Goal: Information Seeking & Learning: Check status

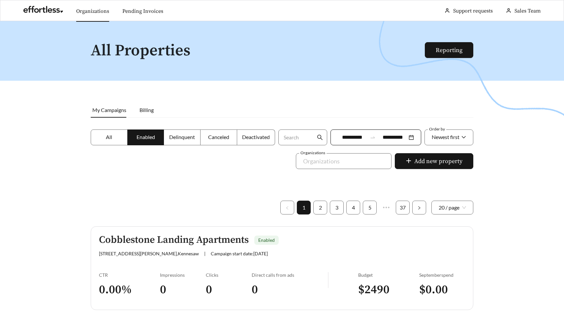
click at [95, 15] on link "Organizations" at bounding box center [92, 11] width 33 height 7
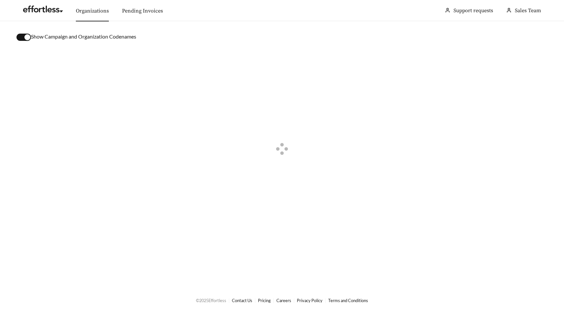
click at [26, 36] on div "button" at bounding box center [27, 37] width 6 height 6
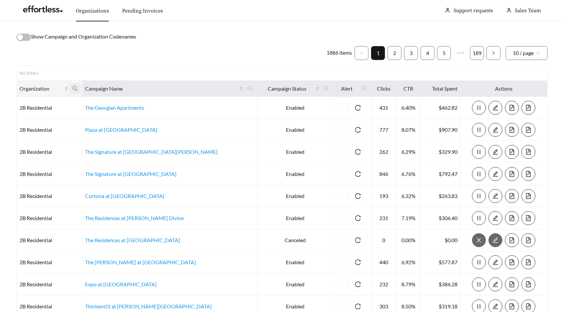
click at [78, 88] on icon "search" at bounding box center [75, 89] width 6 height 6
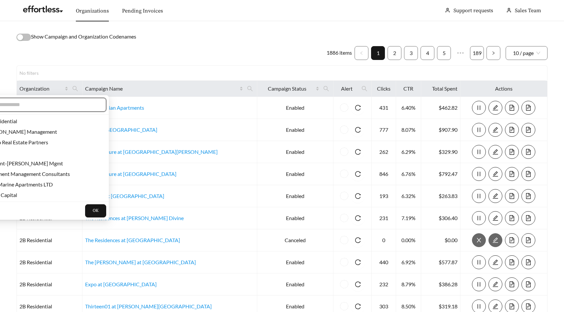
click at [74, 105] on input "text" at bounding box center [42, 105] width 113 height 8
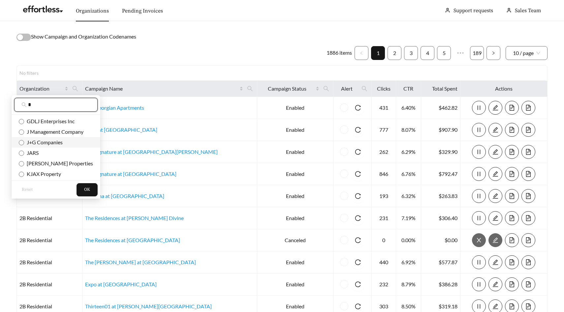
type input "*"
click at [53, 140] on span "J+G Companies" at bounding box center [43, 142] width 39 height 6
click at [84, 188] on span "OK" at bounding box center [87, 190] width 6 height 7
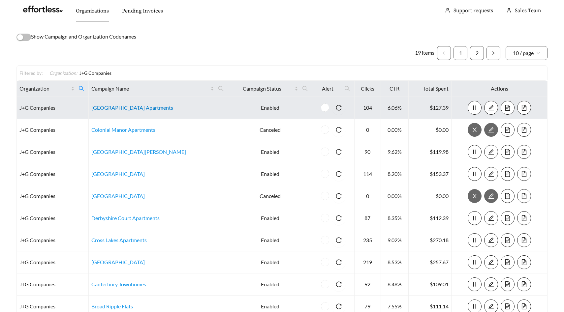
click at [132, 107] on link "South Haven Village Apartments" at bounding box center [132, 107] width 82 height 6
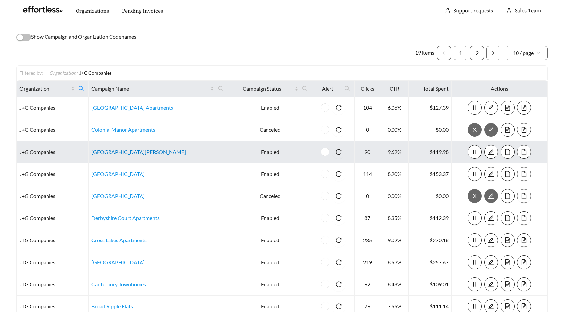
click at [133, 153] on link "Dublin Glen Apartments" at bounding box center [138, 152] width 95 height 6
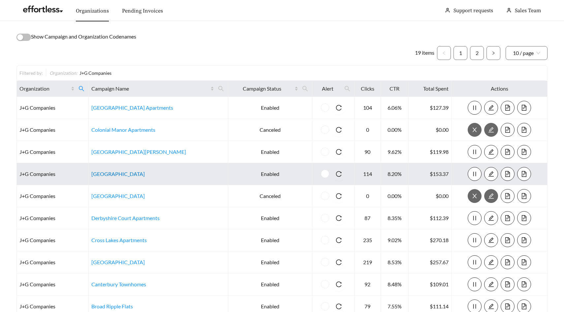
click at [126, 176] on link "Hunter Ridge Apartments" at bounding box center [117, 174] width 53 height 6
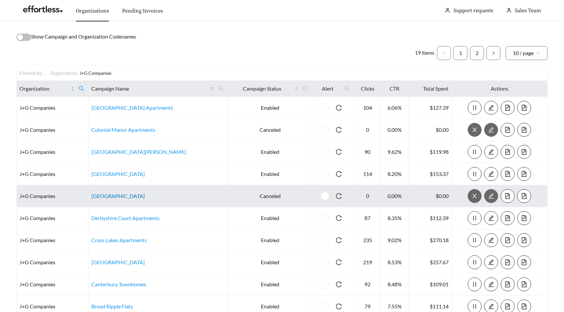
click at [131, 197] on link "Duck Creek Apartments" at bounding box center [117, 196] width 53 height 6
